Goal: Task Accomplishment & Management: Use online tool/utility

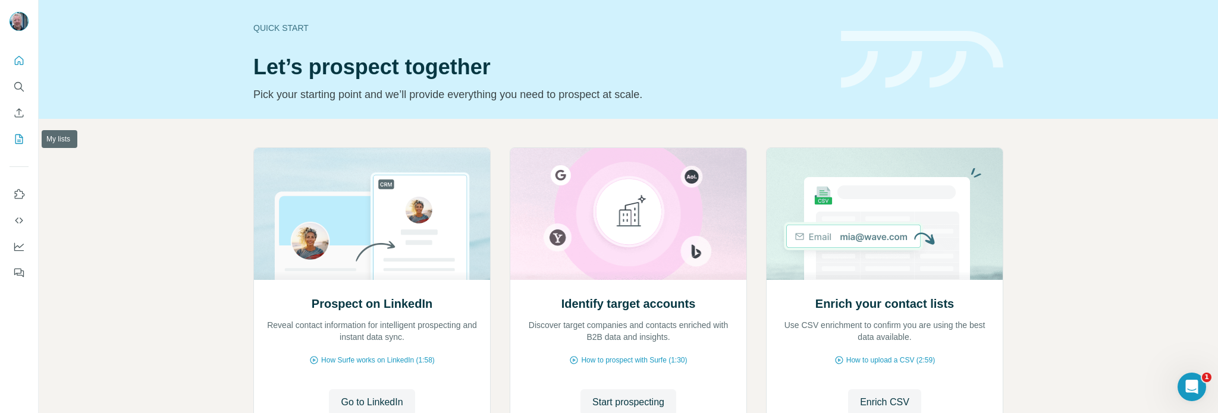
click at [20, 139] on icon "My lists" at bounding box center [19, 139] width 12 height 12
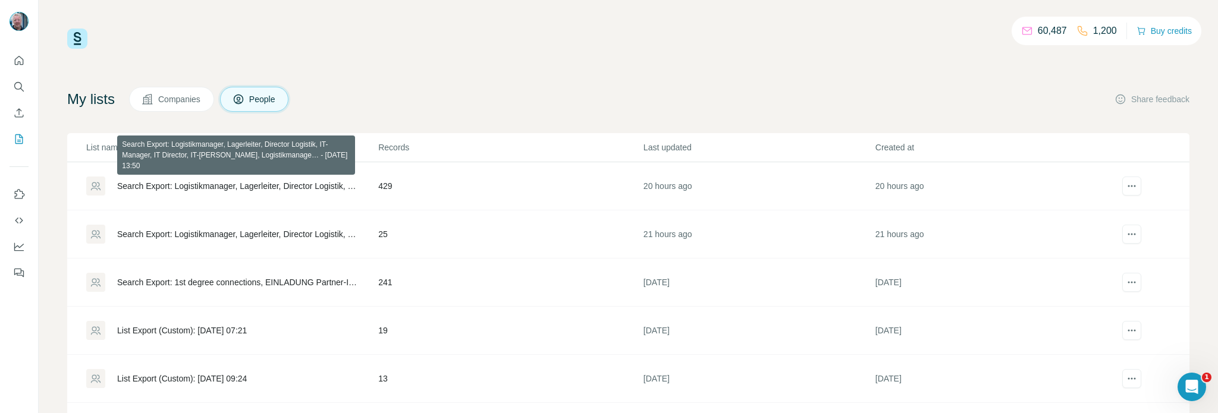
click at [214, 187] on div "Search Export: Logistikmanager, Lagerleiter, Director Logistik, IT-Manager, IT …" at bounding box center [237, 186] width 241 height 12
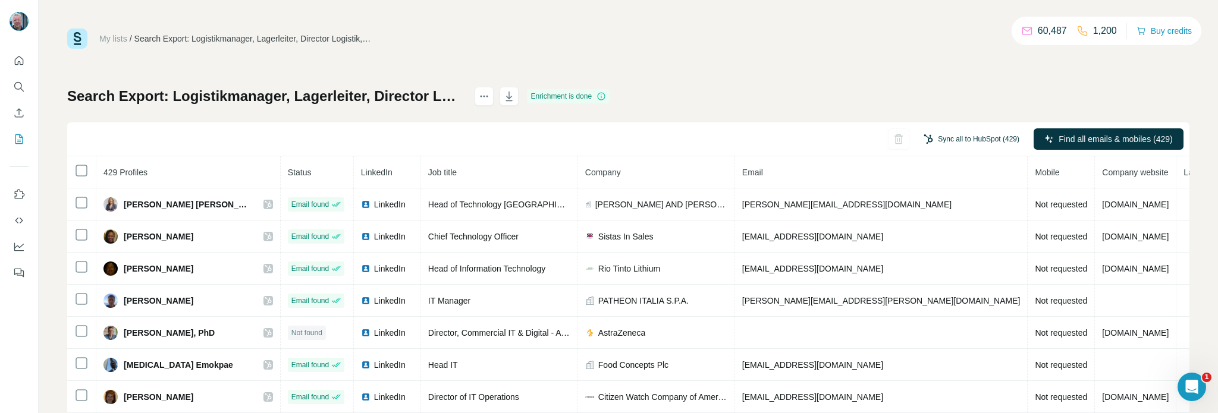
click at [945, 140] on button "Sync all to HubSpot (429)" at bounding box center [971, 139] width 112 height 18
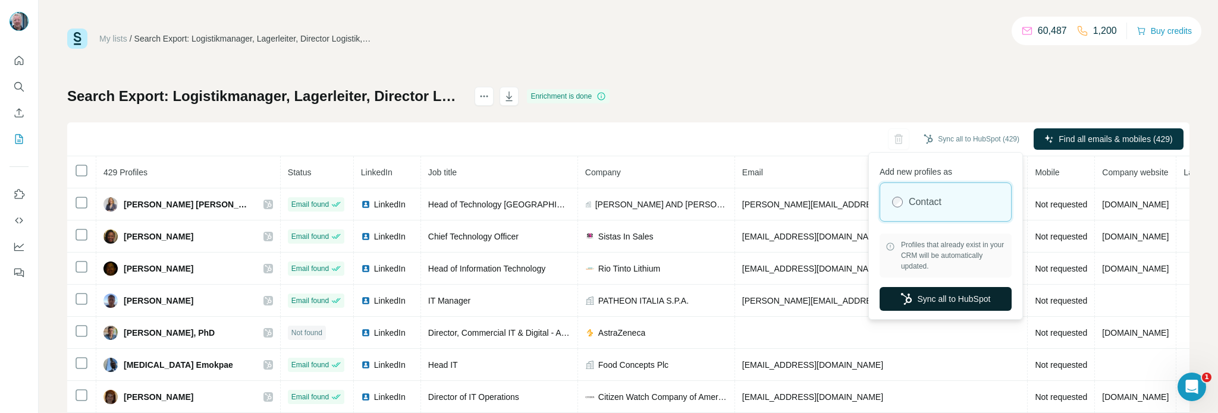
click at [956, 301] on button "Sync all to HubSpot" at bounding box center [946, 299] width 132 height 24
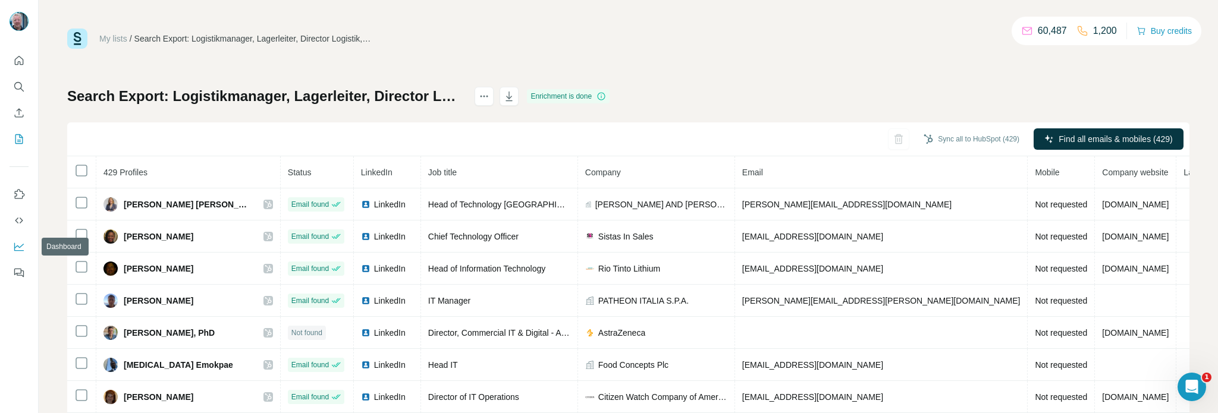
click at [14, 249] on icon "Dashboard" at bounding box center [19, 247] width 10 height 8
click at [490, 98] on icon "actions" at bounding box center [484, 96] width 12 height 12
click at [606, 96] on icon at bounding box center [602, 97] width 10 height 10
click at [20, 141] on icon "My lists" at bounding box center [19, 139] width 12 height 12
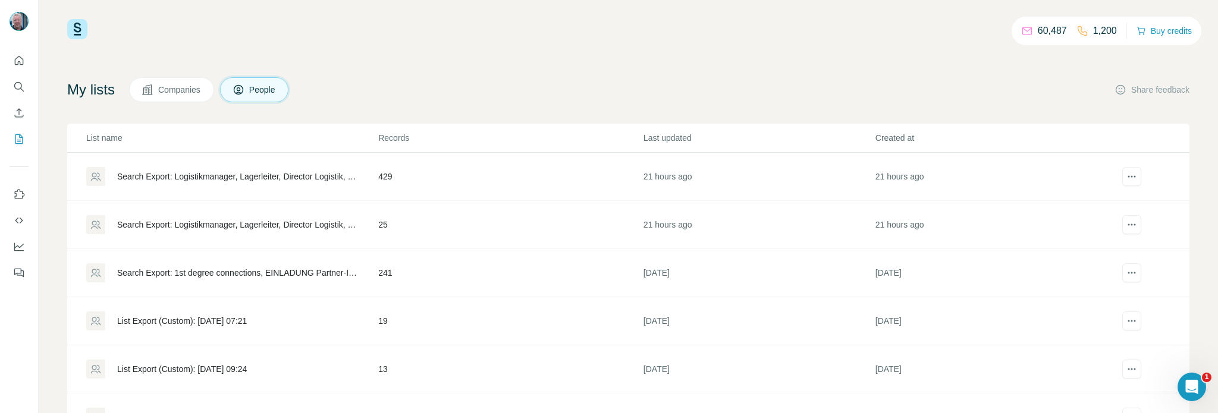
scroll to position [69, 0]
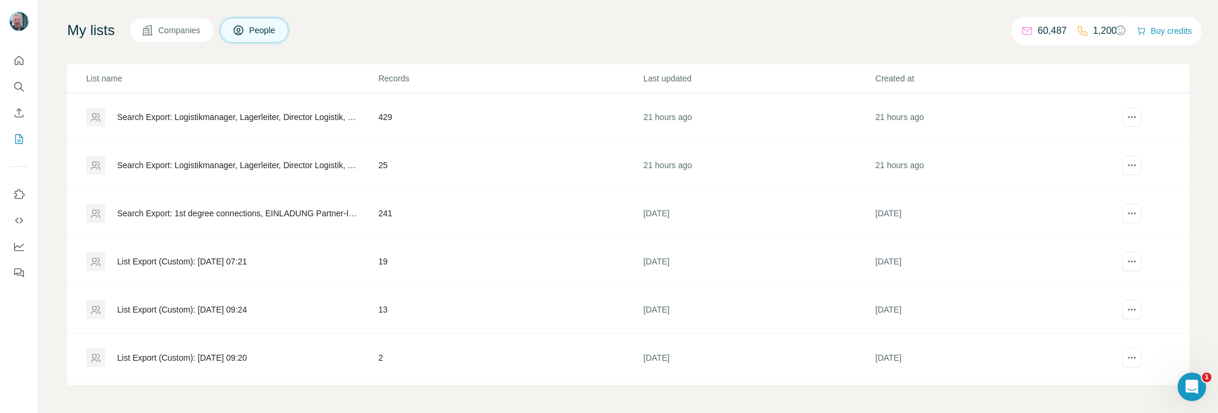
click at [219, 259] on div "List Export (Custom): [DATE] 07:21" at bounding box center [182, 262] width 130 height 12
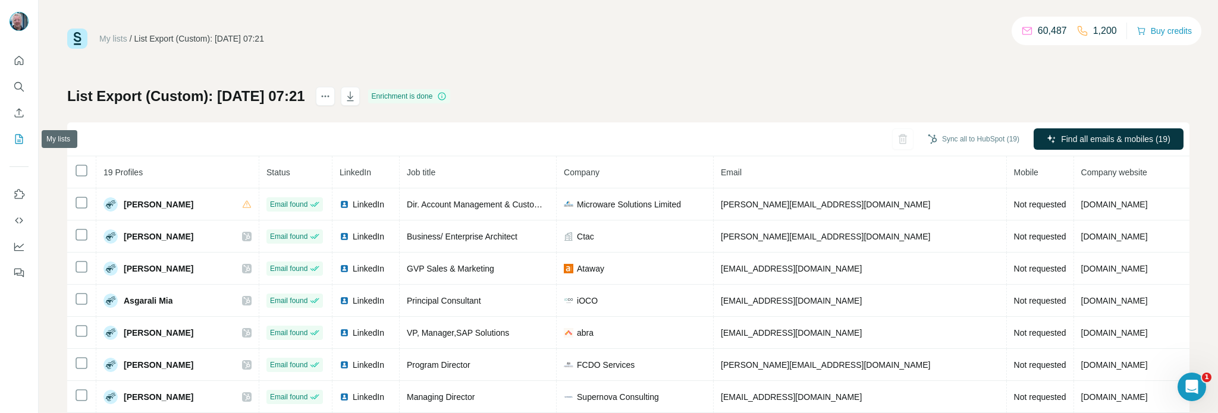
click at [20, 137] on icon "My lists" at bounding box center [20, 138] width 6 height 8
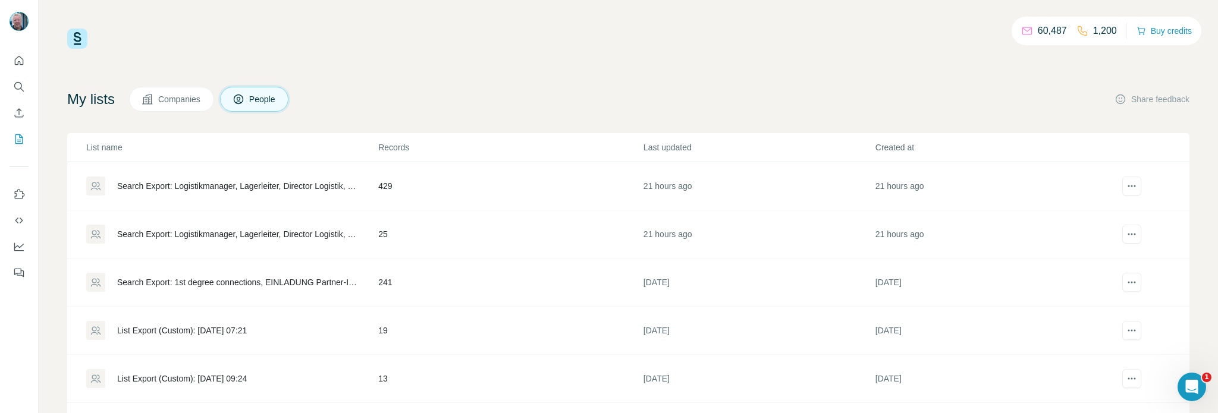
click at [217, 280] on div "Search Export: 1st degree connections, EINLADUNG Partner-Infoday 2025 - [DATE] …" at bounding box center [237, 283] width 241 height 12
